Goal: Ask a question

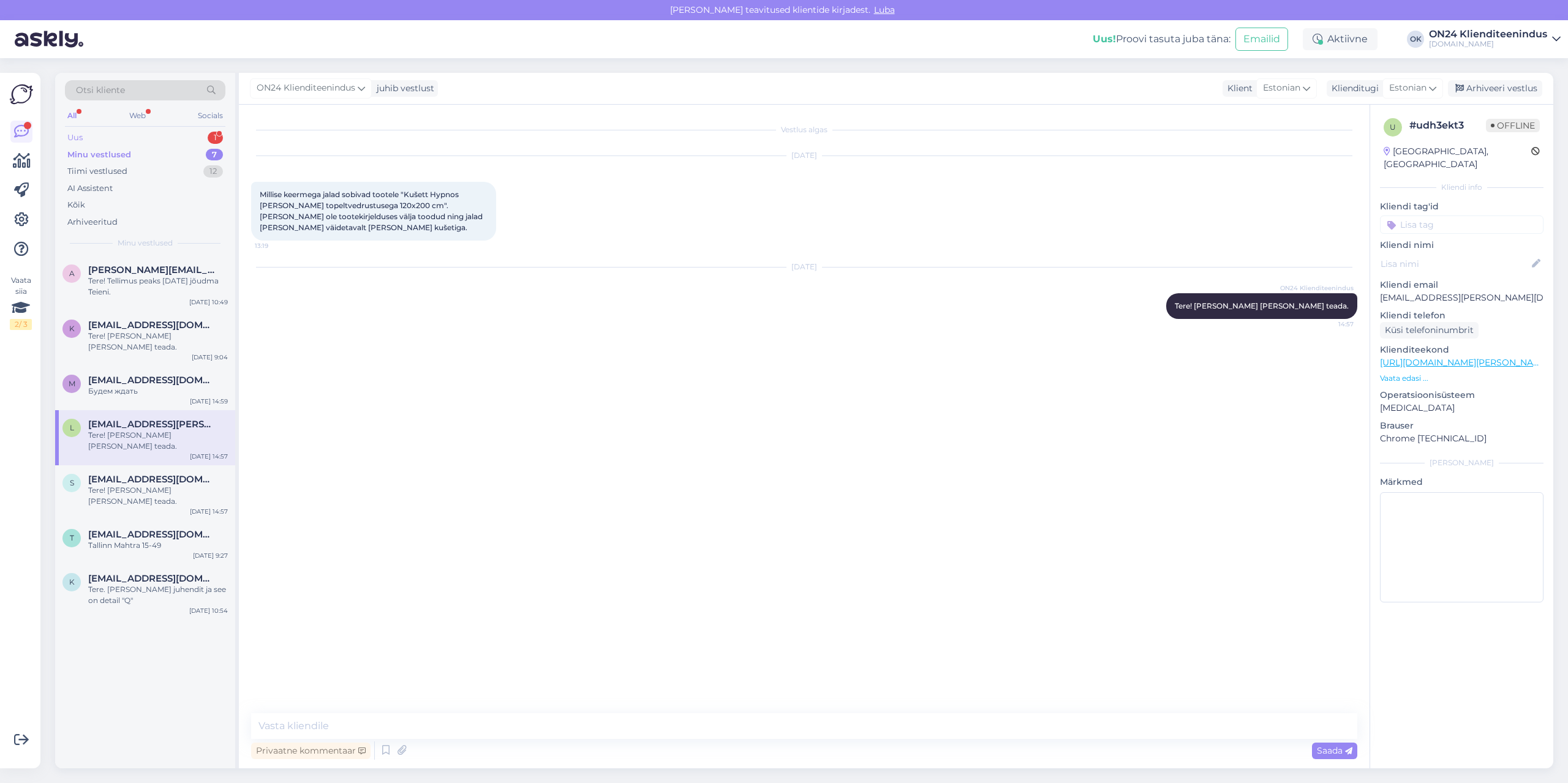
click at [116, 137] on div "Uus 1" at bounding box center [145, 138] width 160 height 17
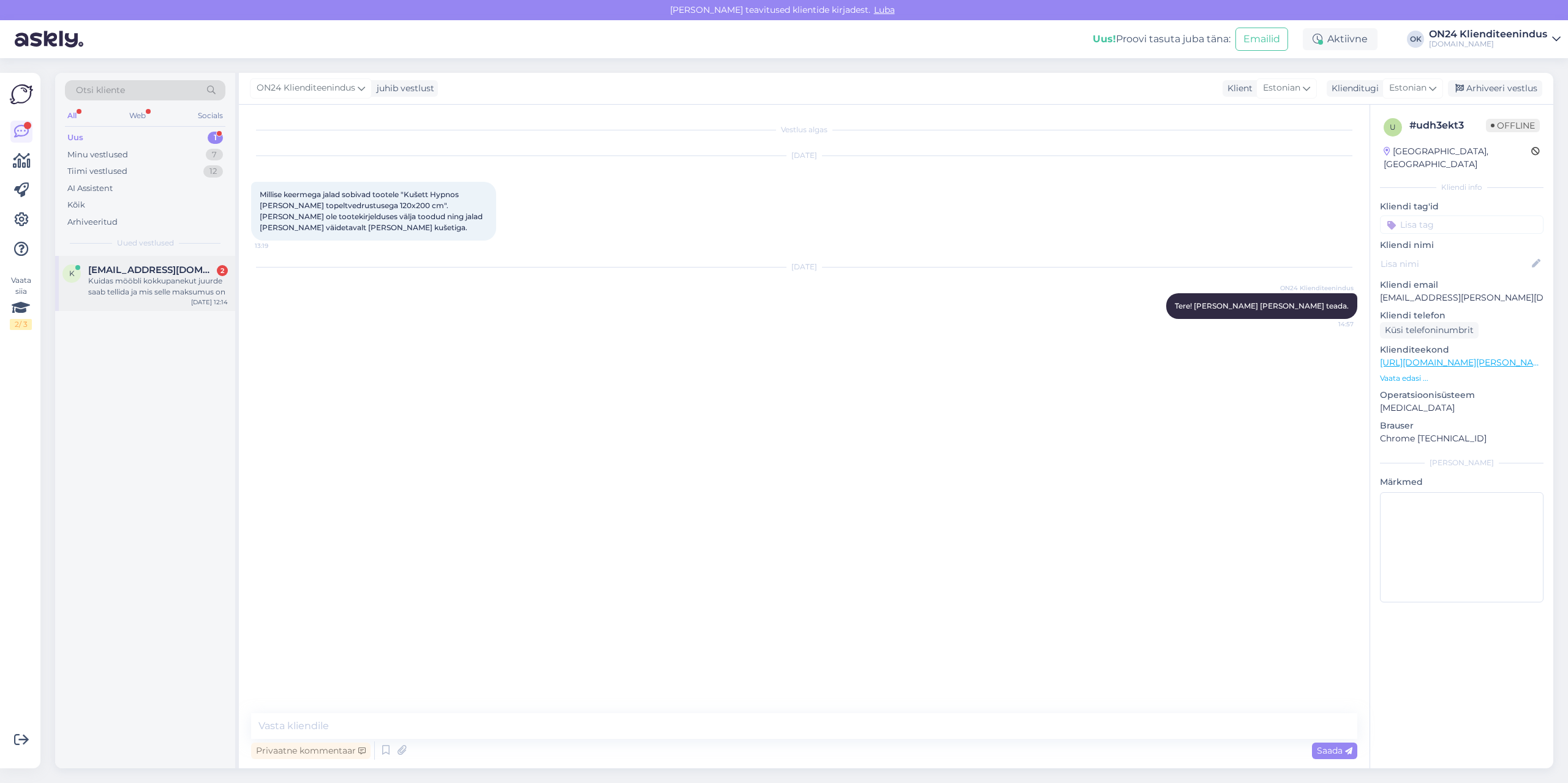
click at [163, 275] on div "Kuidas mööbli kokkupanekut juurde saab tellida ja mis selle maksumus on" at bounding box center [157, 286] width 140 height 22
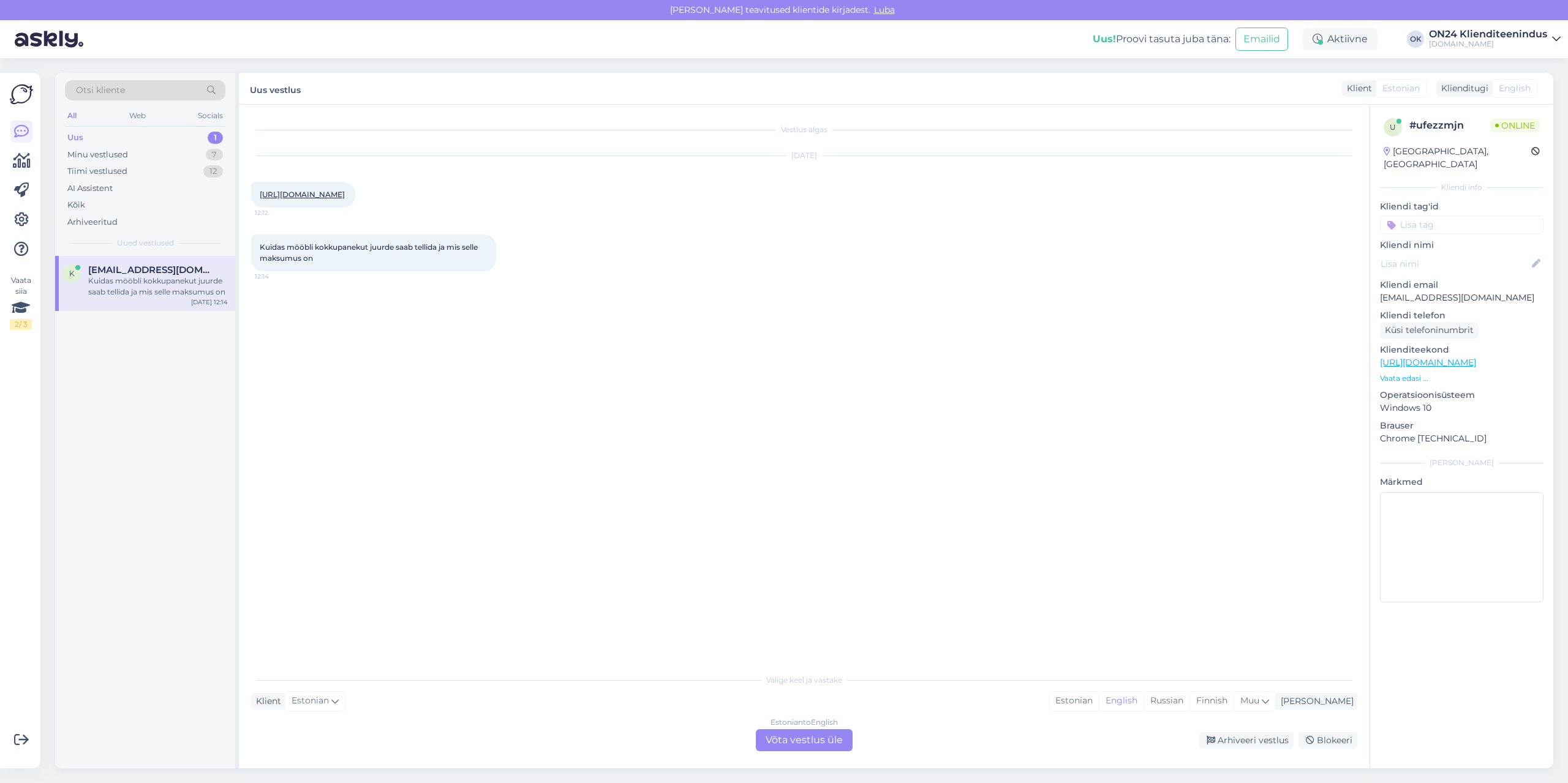
click at [331, 194] on link "[URL][DOMAIN_NAME]" at bounding box center [302, 194] width 85 height 9
click at [1099, 699] on div "Estonian" at bounding box center [1074, 701] width 49 height 18
click at [771, 741] on div "Estonian to Estonian Võta vestlus üle" at bounding box center [804, 740] width 97 height 22
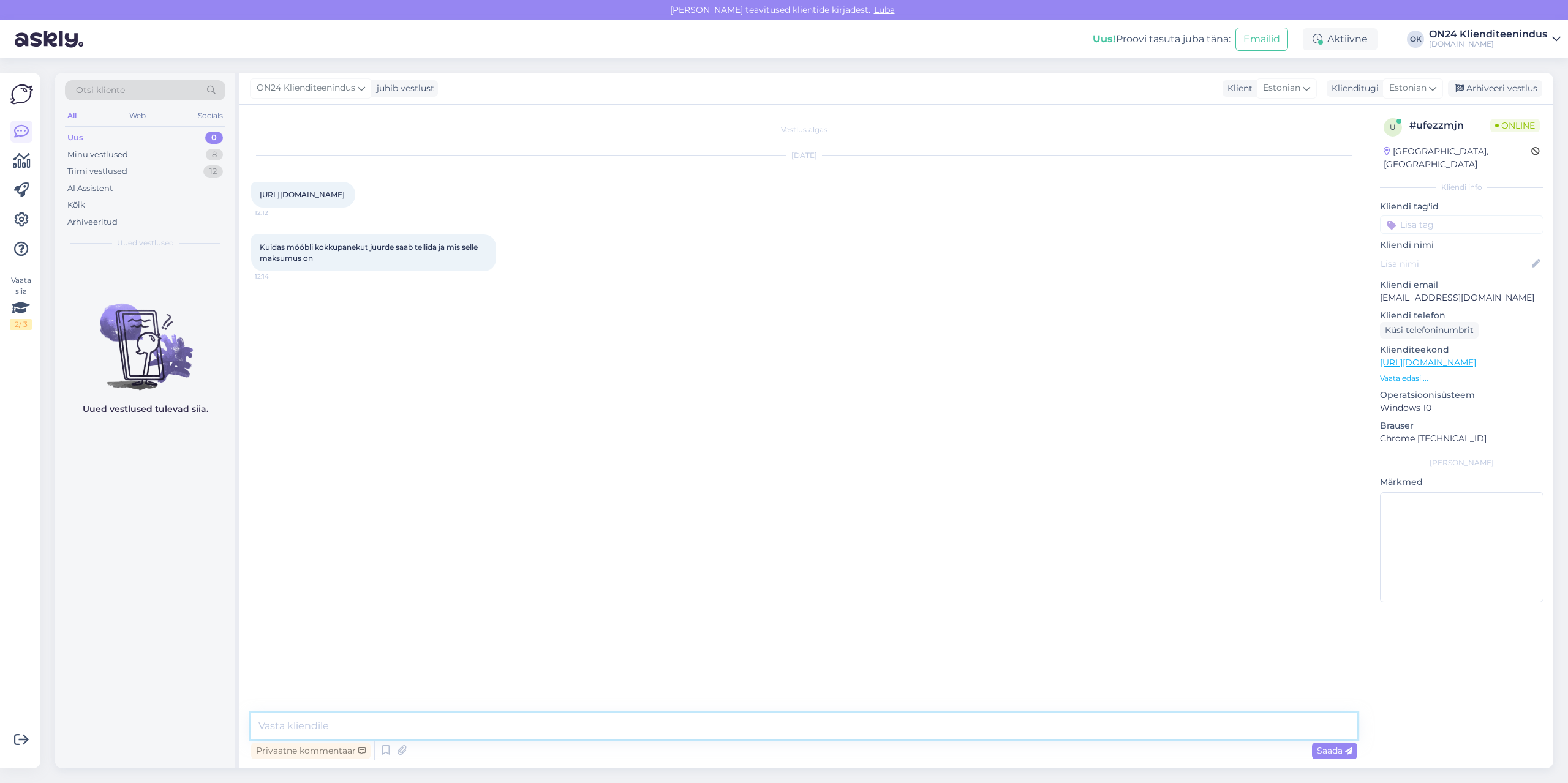
click at [702, 724] on textarea at bounding box center [804, 725] width 1106 height 25
type textarea "Tere! [PERSON_NAME] tellimuse kommentaari, et soovite kokkupanekut või saatke o…"
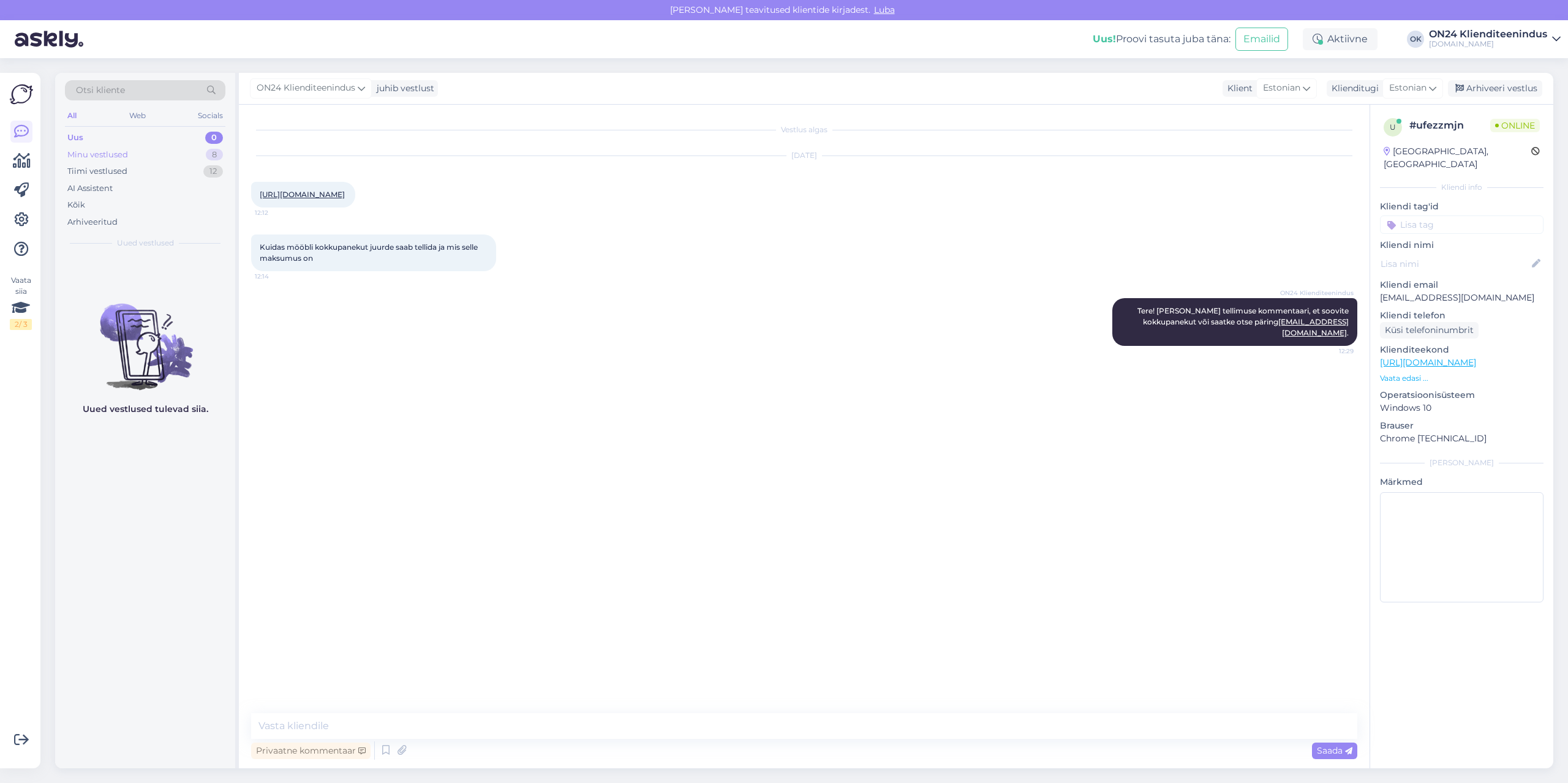
click at [118, 159] on div "Minu vestlused" at bounding box center [97, 155] width 61 height 12
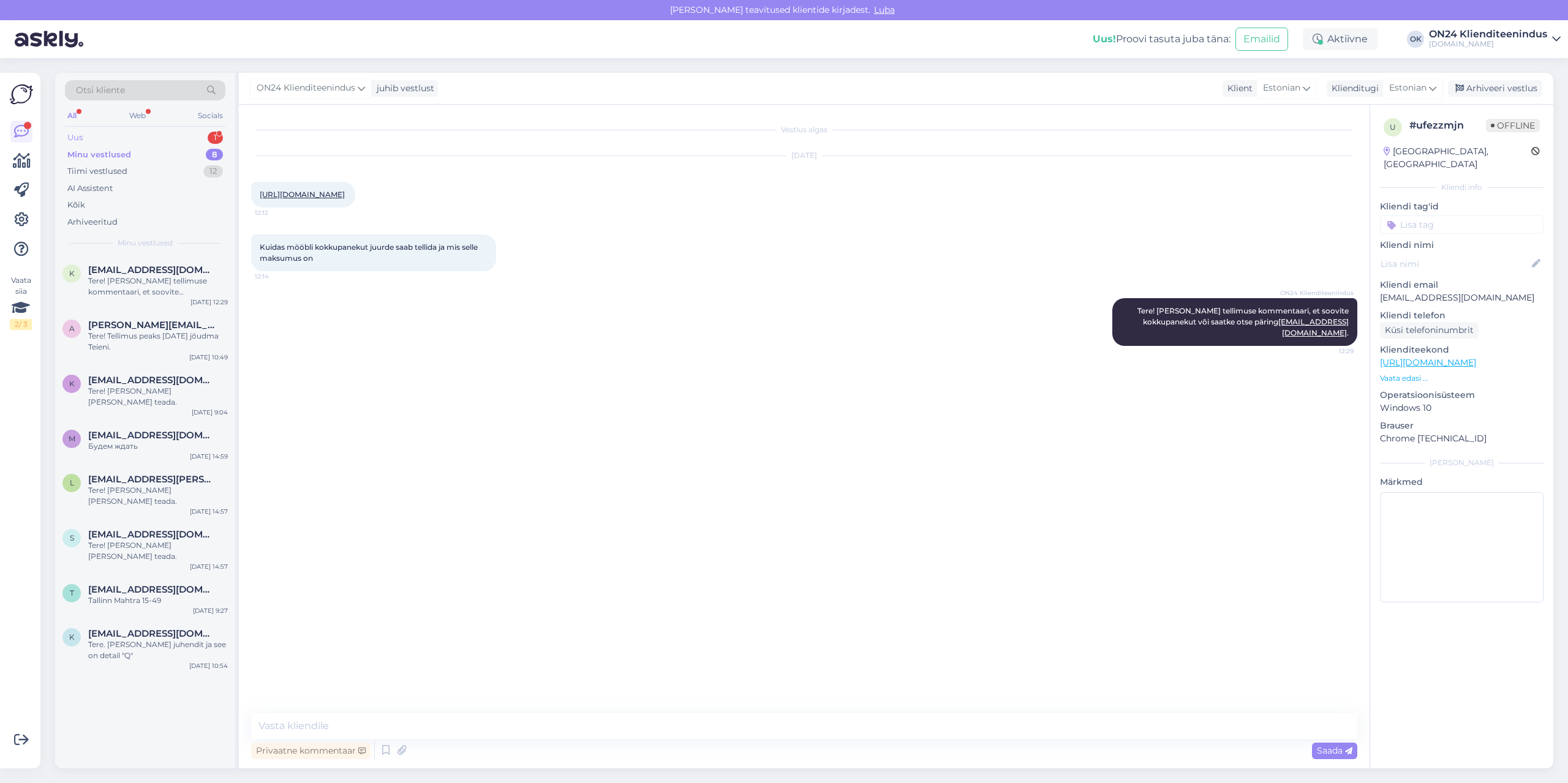
click at [103, 143] on div "Uus 1" at bounding box center [145, 138] width 160 height 17
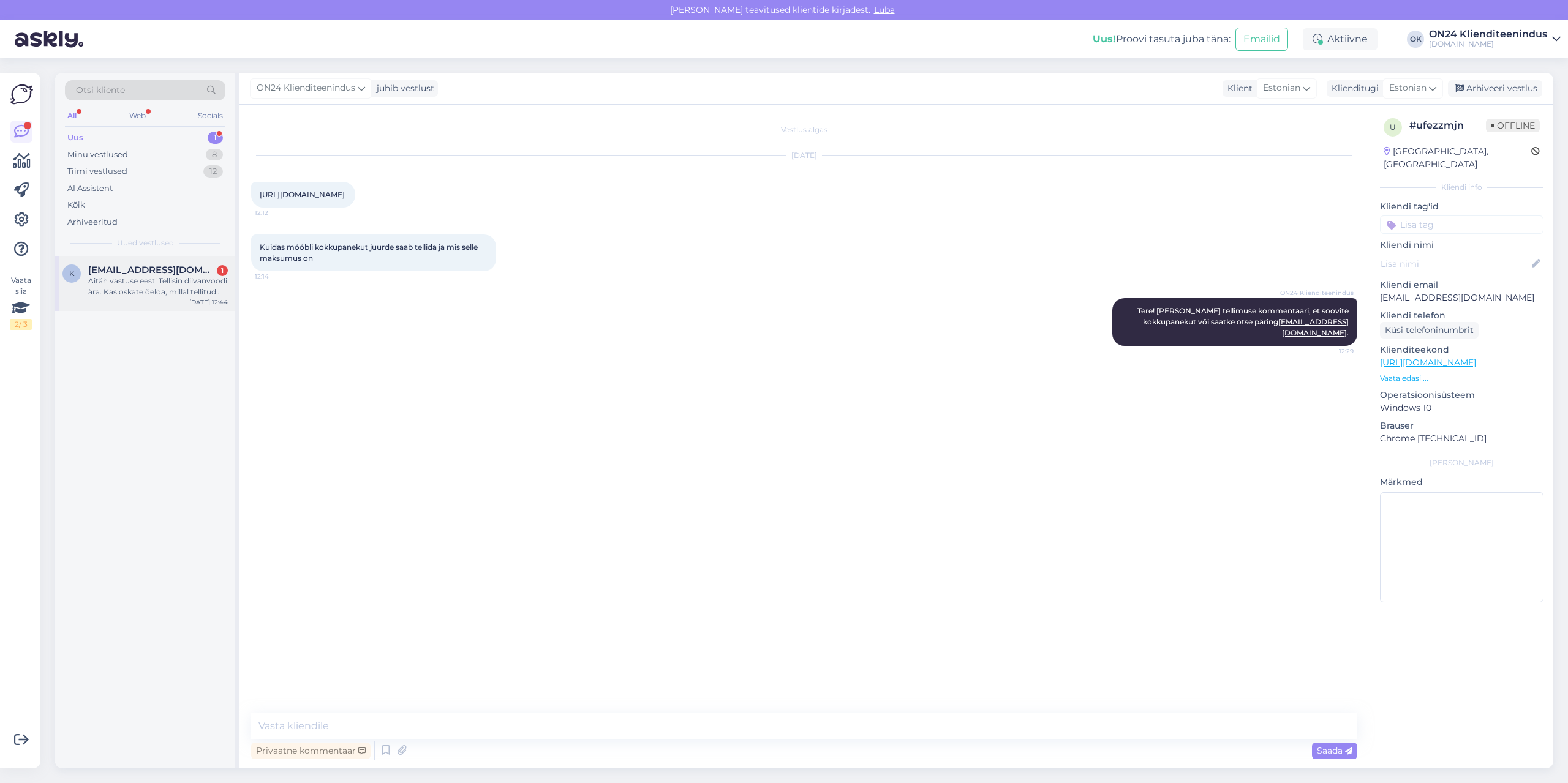
click at [116, 281] on div "Aitäh vastuse eest! Tellisin diivanvoodi ära. Kas oskate öelda, millal tellitud…" at bounding box center [157, 286] width 140 height 22
